Goal: Transaction & Acquisition: Purchase product/service

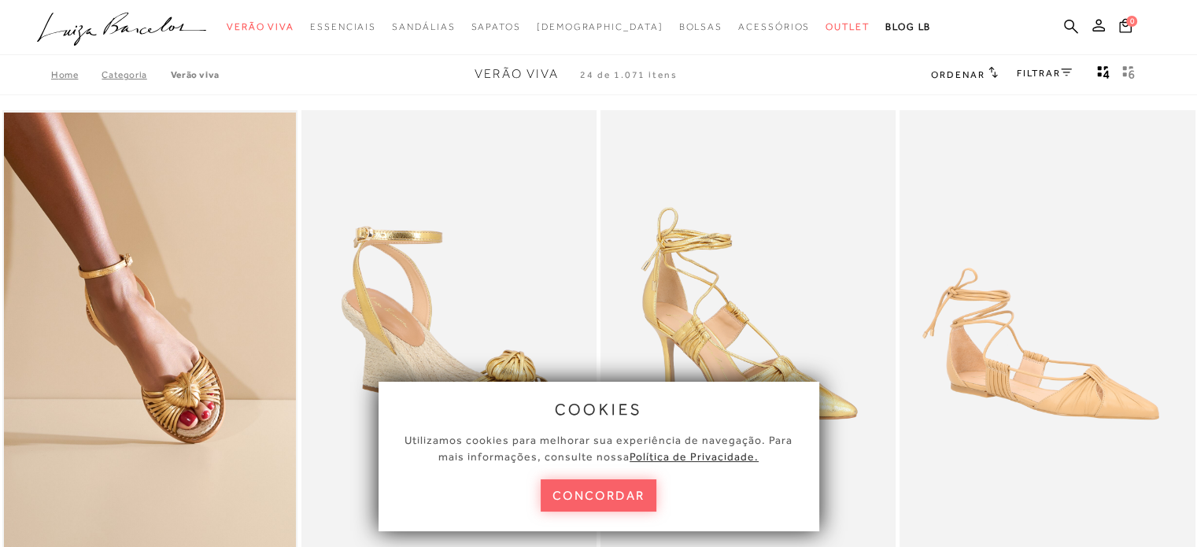
click at [523, 246] on img at bounding box center [450, 331] width 294 height 443
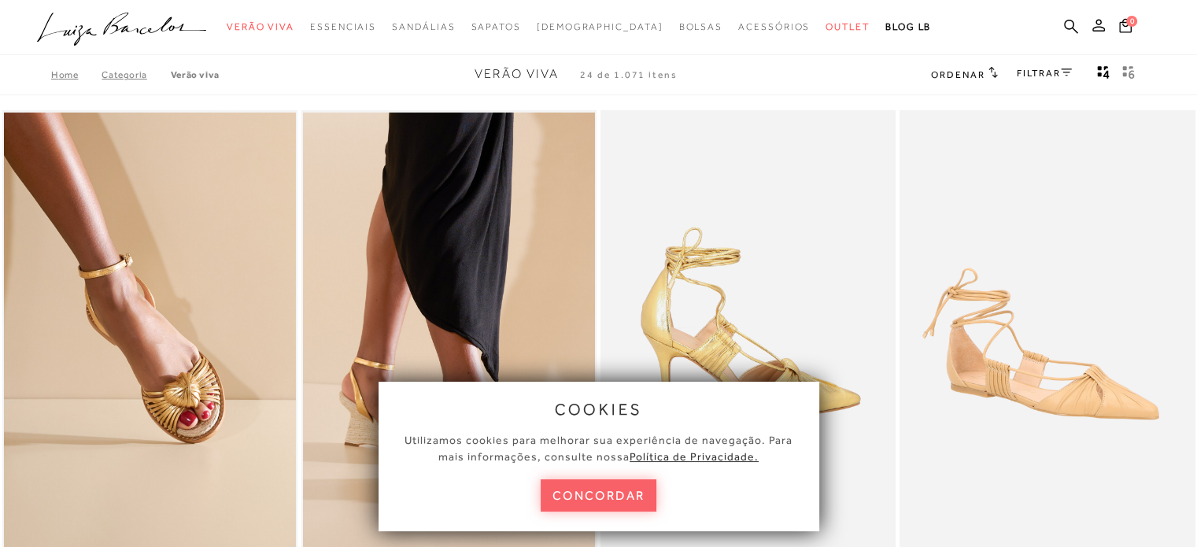
click at [615, 500] on button "concordar" at bounding box center [599, 495] width 116 height 32
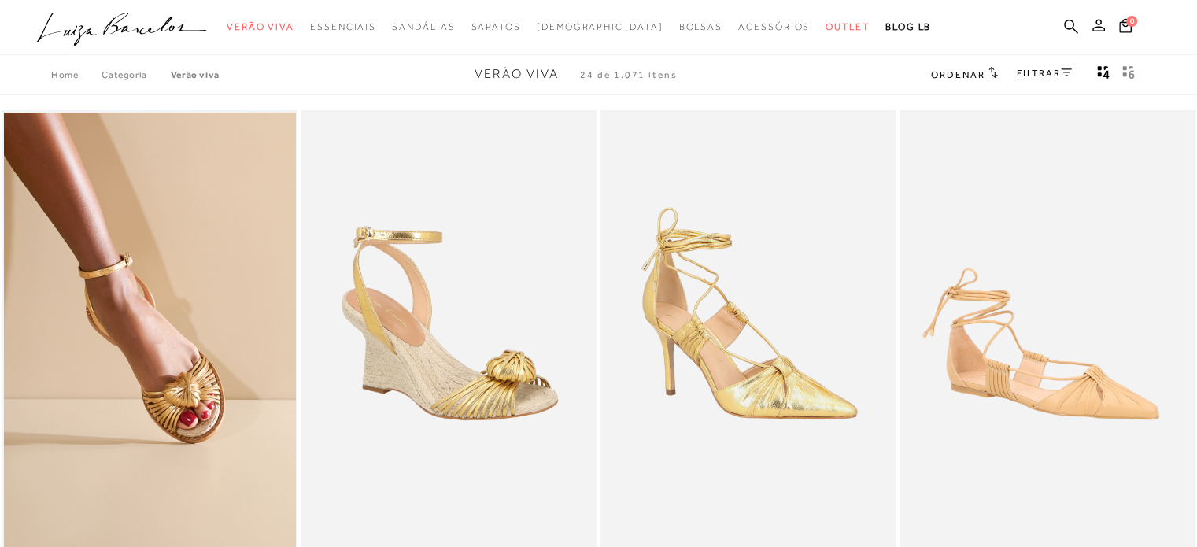
click at [504, 429] on img at bounding box center [450, 331] width 294 height 443
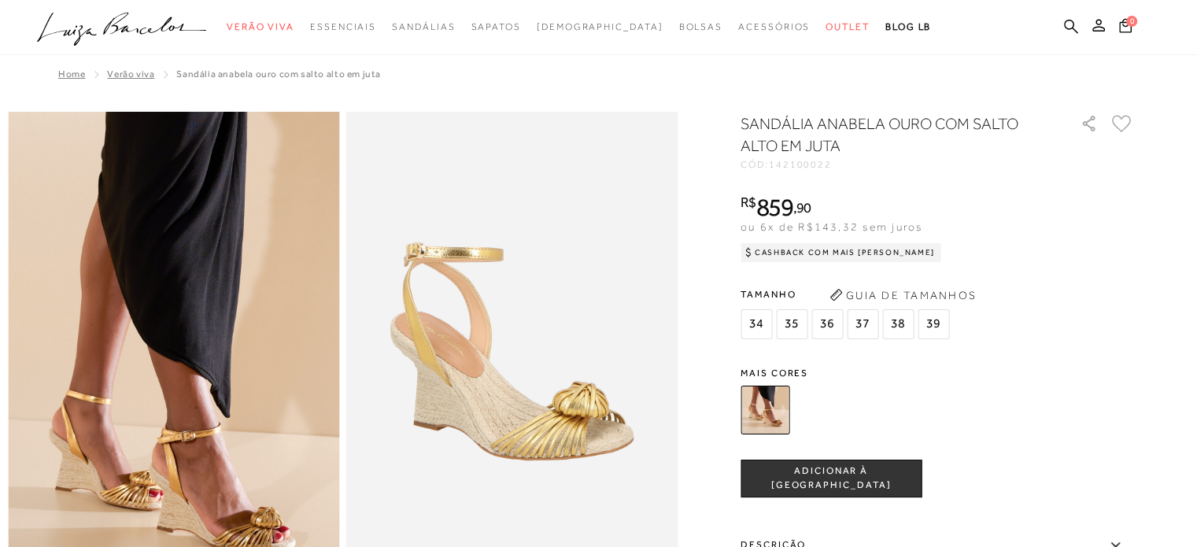
scroll to position [157, 0]
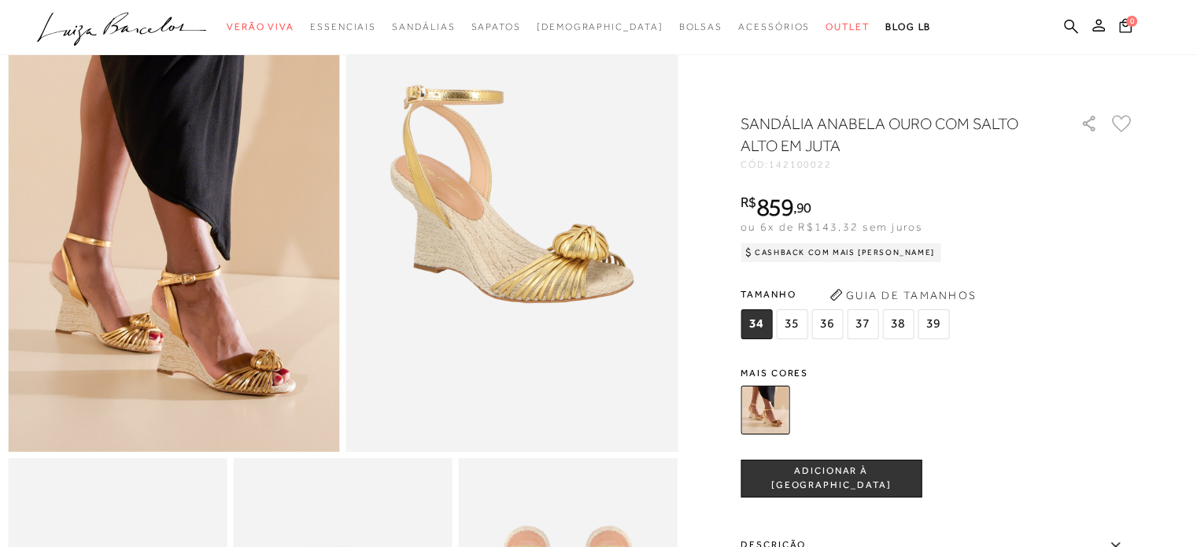
click at [797, 319] on span "35" at bounding box center [791, 324] width 31 height 30
click at [815, 478] on span "ADICIONAR À [GEOGRAPHIC_DATA]" at bounding box center [830, 478] width 179 height 28
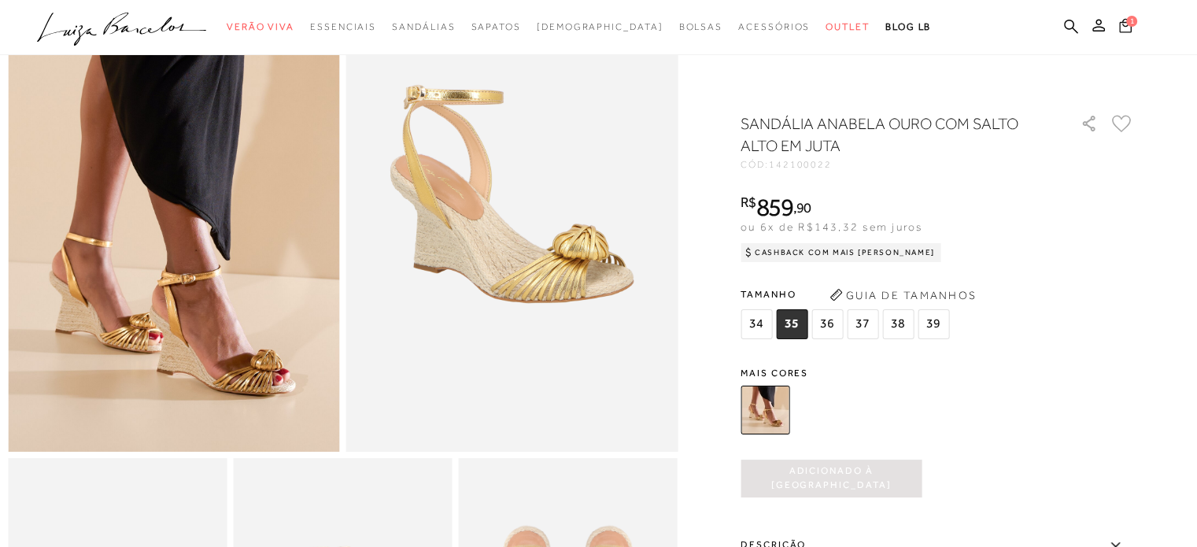
click at [1122, 24] on icon at bounding box center [1125, 25] width 14 height 16
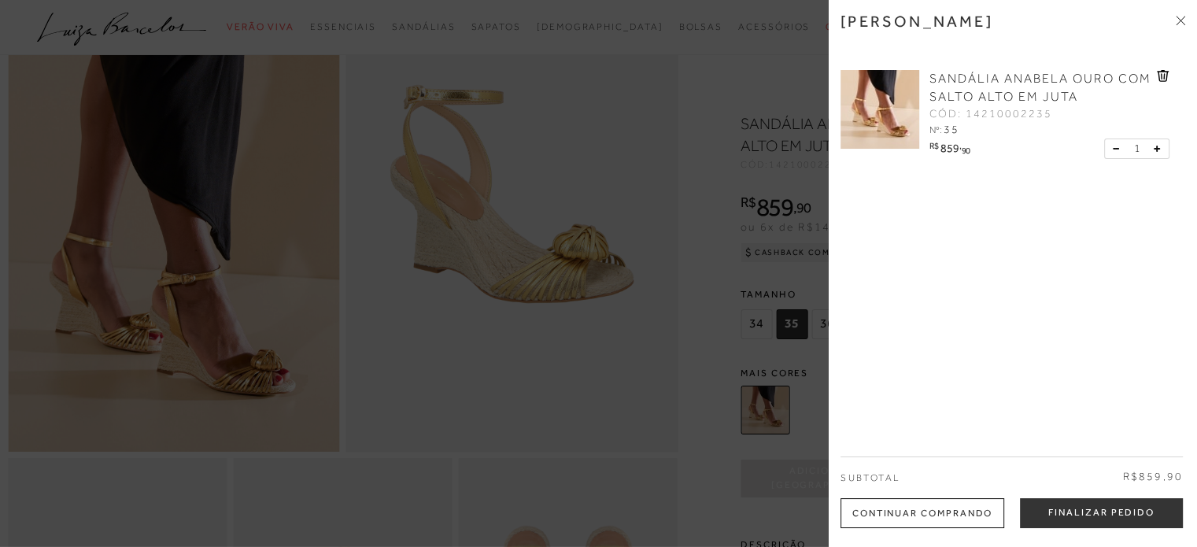
scroll to position [0, 0]
click at [1060, 529] on div "[PERSON_NAME] SANDÁLIA ANABELA OURO COM SALTO ALTO EM JUTA CÓD: 14210002235 Nº:…" at bounding box center [1013, 273] width 368 height 547
click at [1058, 519] on button "Finalizar Pedido" at bounding box center [1101, 513] width 163 height 30
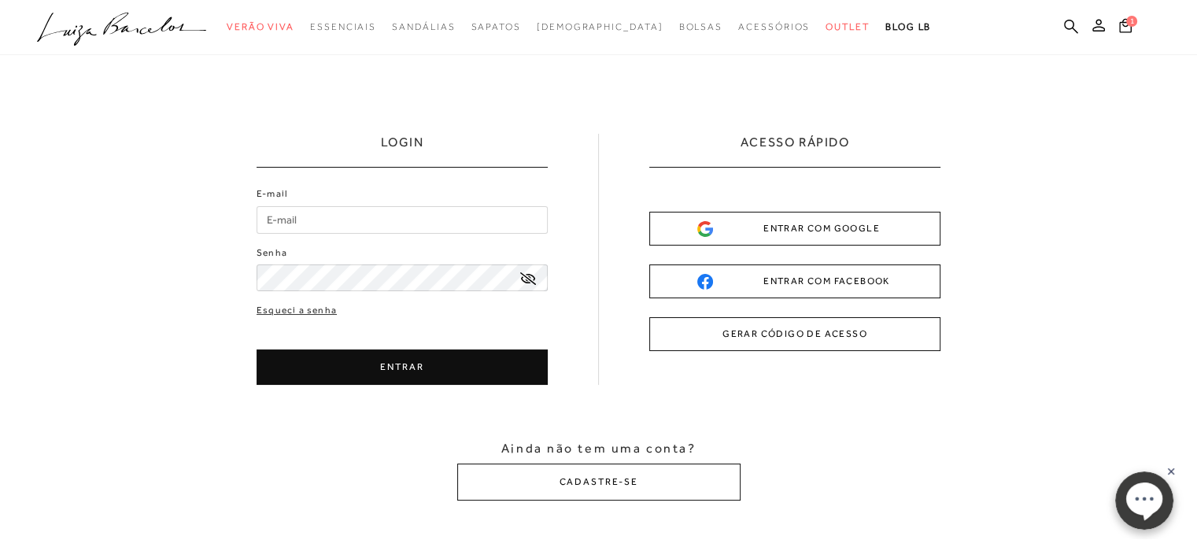
click at [761, 243] on button "ENTRAR COM GOOGLE" at bounding box center [794, 229] width 291 height 34
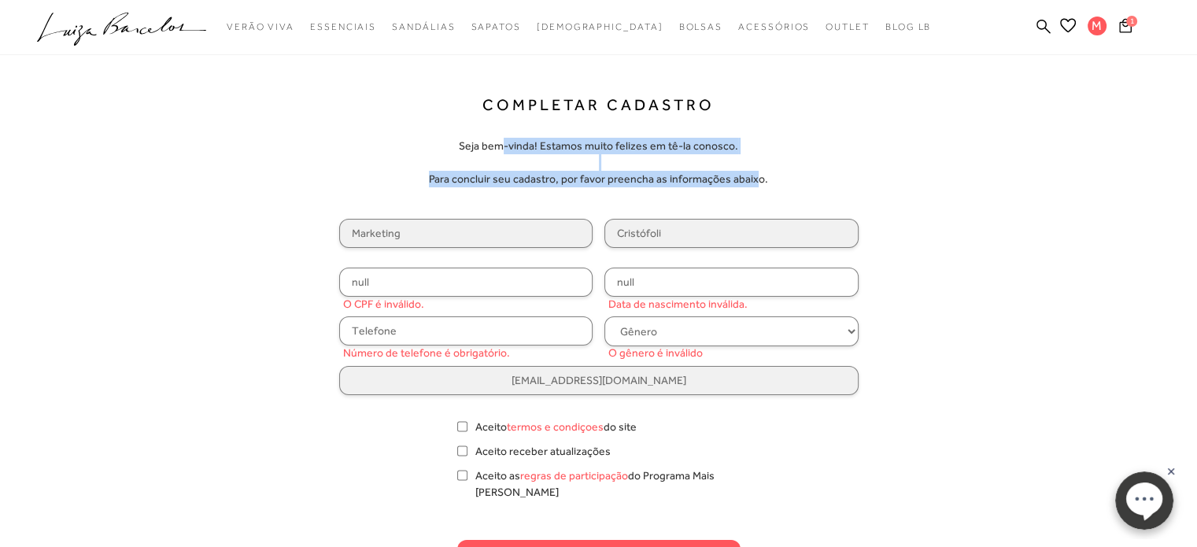
drag, startPoint x: 504, startPoint y: 135, endPoint x: 752, endPoint y: 191, distance: 254.9
click at [752, 191] on form "Completar Cadastro Seja bem-vinda! Estamos muito felizes em tê-la conosco. Para…" at bounding box center [598, 335] width 519 height 480
click at [752, 191] on div "Seja bem-vinda! Estamos muito felizes em tê-la conosco. Para concluir seu cadas…" at bounding box center [598, 166] width 339 height 57
